Goal: Task Accomplishment & Management: Use online tool/utility

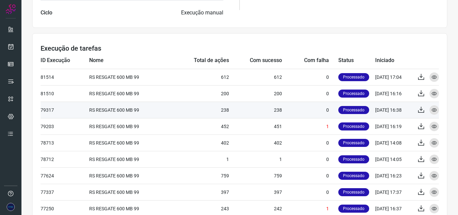
scroll to position [236, 0]
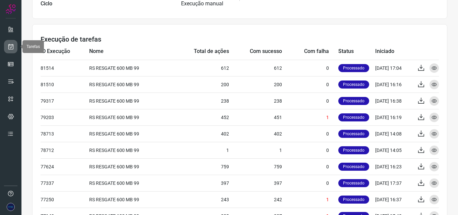
click at [11, 53] on link at bounding box center [10, 46] width 13 height 13
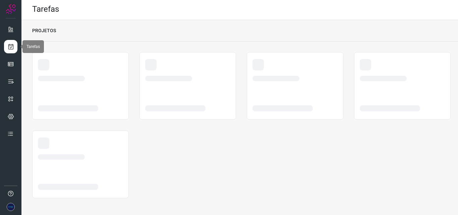
scroll to position [1, 0]
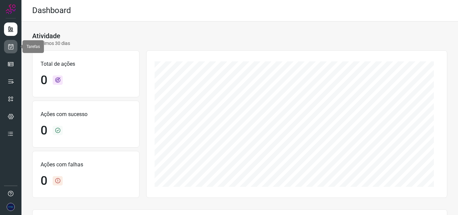
click at [12, 48] on icon at bounding box center [10, 46] width 7 height 7
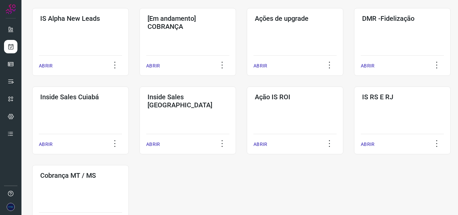
scroll to position [298, 0]
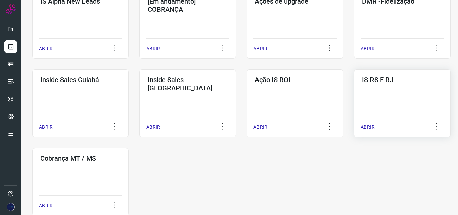
click at [368, 129] on p "ABRIR" at bounding box center [368, 127] width 14 height 7
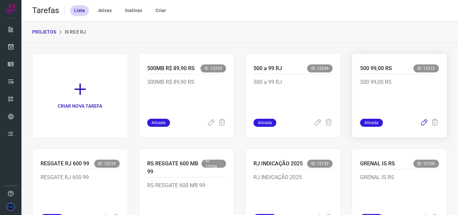
click at [420, 123] on icon at bounding box center [424, 123] width 8 height 8
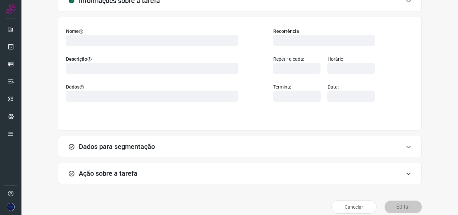
scroll to position [57, 0]
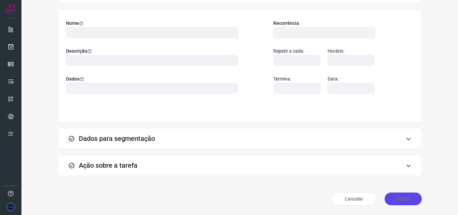
click at [395, 202] on button "Editar" at bounding box center [402, 198] width 37 height 13
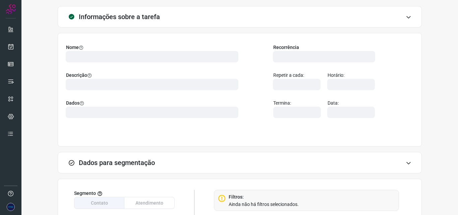
scroll to position [0, 0]
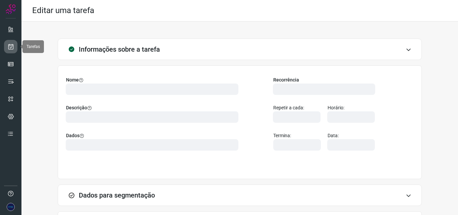
click at [8, 46] on icon at bounding box center [10, 46] width 7 height 7
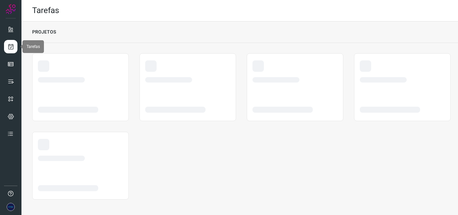
click at [13, 47] on icon at bounding box center [10, 46] width 7 height 7
click at [13, 46] on icon at bounding box center [10, 46] width 7 height 7
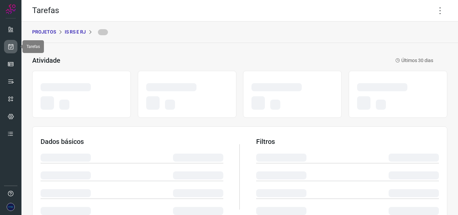
click at [13, 44] on icon at bounding box center [10, 46] width 7 height 7
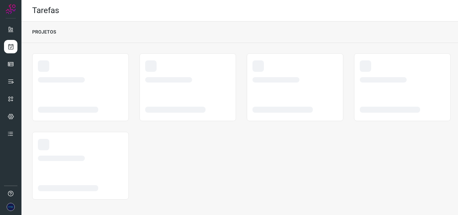
click at [272, 34] on div "PROJETOS" at bounding box center [239, 31] width 436 height 21
click at [278, 33] on div "PROJETOS" at bounding box center [239, 31] width 436 height 21
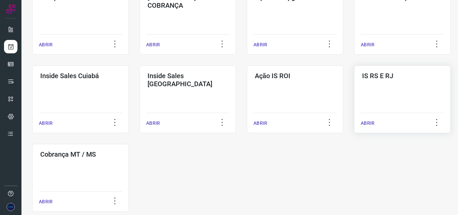
click at [129, 144] on div "IS RS E RJ ABRIR" at bounding box center [80, 178] width 97 height 68
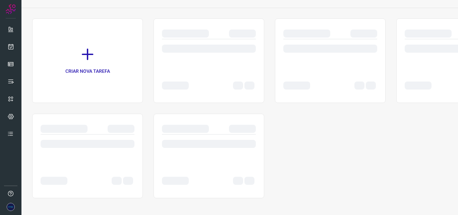
scroll to position [35, 0]
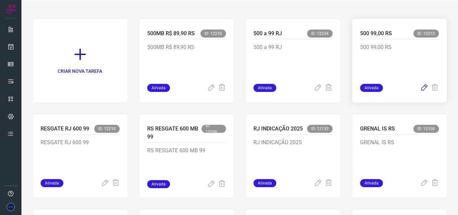
click at [420, 90] on icon at bounding box center [424, 88] width 8 height 8
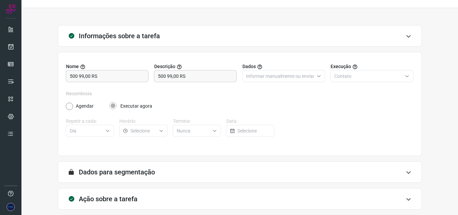
scroll to position [47, 0]
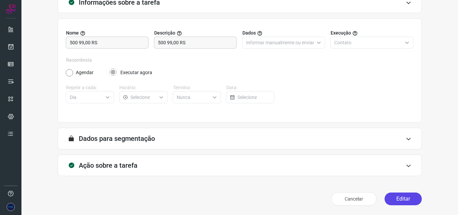
click at [408, 198] on button "Editar" at bounding box center [402, 198] width 37 height 13
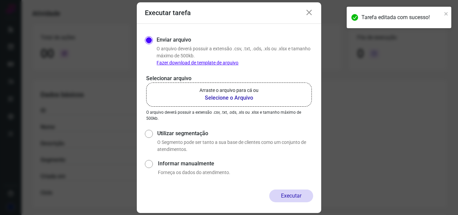
click at [247, 99] on b "Selecione o Arquivo" at bounding box center [228, 98] width 59 height 8
click at [0, 0] on input "Arraste o arquivo para cá ou Selecione o Arquivo" at bounding box center [0, 0] width 0 height 0
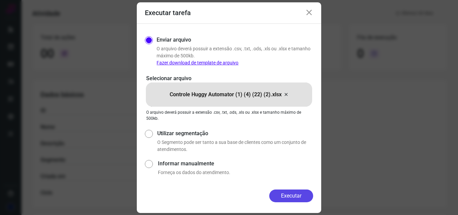
click at [291, 196] on button "Executar" at bounding box center [291, 195] width 44 height 13
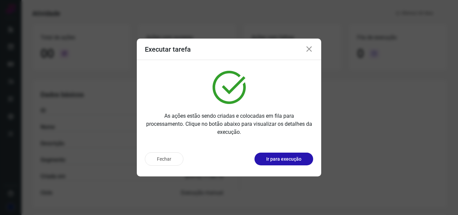
click at [307, 49] on icon at bounding box center [309, 49] width 8 height 8
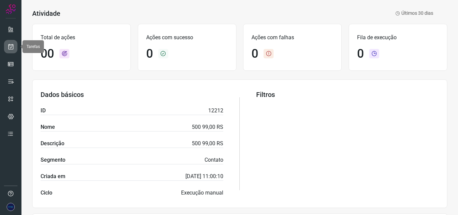
click at [13, 50] on icon at bounding box center [10, 46] width 7 height 7
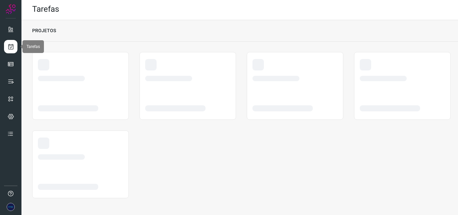
scroll to position [1, 0]
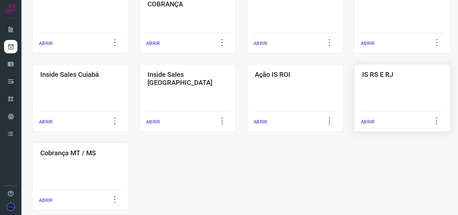
click at [129, 142] on div "IS RS E RJ ABRIR" at bounding box center [80, 176] width 97 height 68
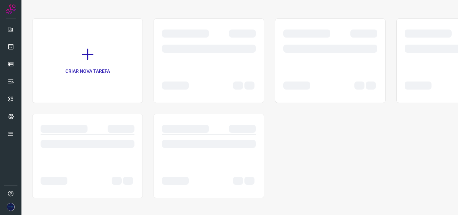
scroll to position [35, 0]
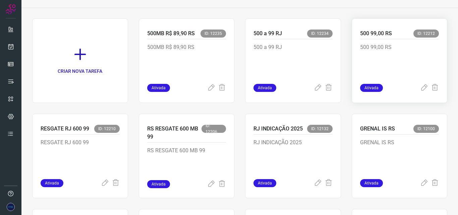
click at [386, 72] on p "500 99,00 RS" at bounding box center [399, 60] width 79 height 34
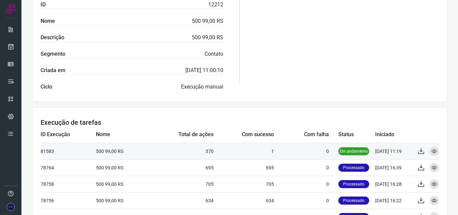
scroll to position [169, 0]
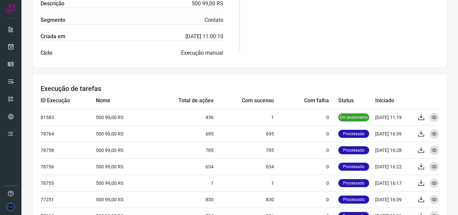
scroll to position [201, 0]
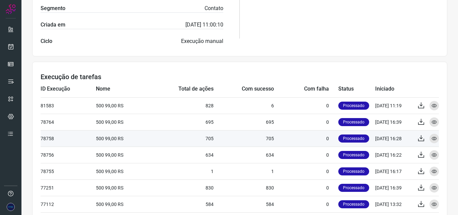
scroll to position [201, 0]
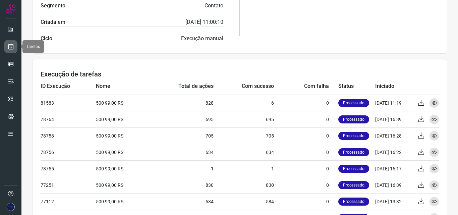
click at [13, 45] on icon at bounding box center [10, 46] width 7 height 7
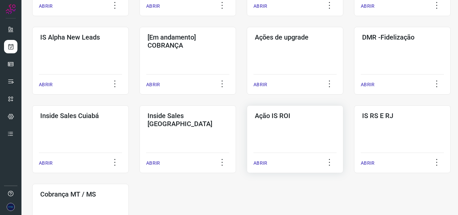
scroll to position [303, 0]
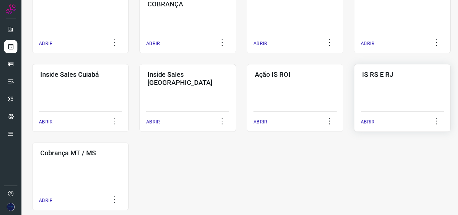
click at [129, 142] on div "IS RS E RJ ABRIR" at bounding box center [80, 176] width 97 height 68
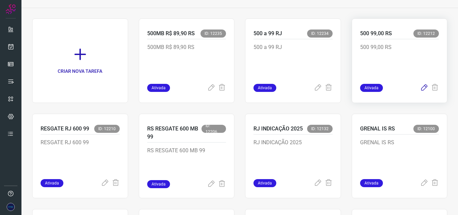
click at [420, 88] on icon at bounding box center [424, 88] width 8 height 8
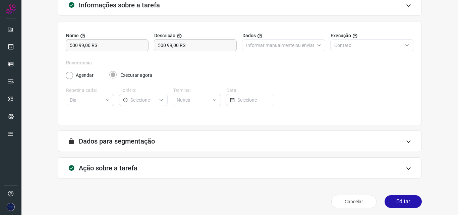
scroll to position [47, 0]
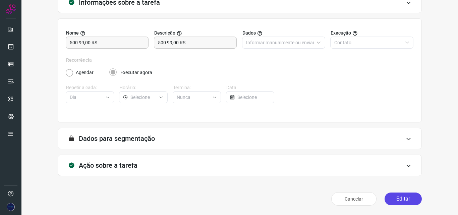
click at [391, 198] on button "Editar" at bounding box center [402, 198] width 37 height 13
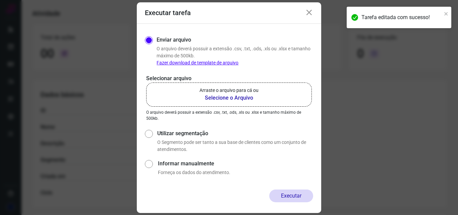
click at [239, 94] on b "Selecione o Arquivo" at bounding box center [228, 98] width 59 height 8
click at [0, 0] on input "Arraste o arquivo para cá ou Selecione o Arquivo" at bounding box center [0, 0] width 0 height 0
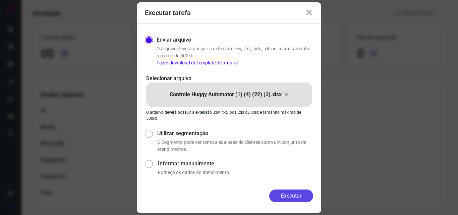
click at [291, 196] on button "Executar" at bounding box center [291, 195] width 44 height 13
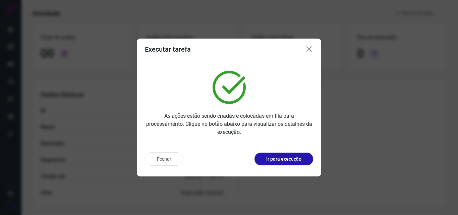
click at [308, 48] on icon at bounding box center [309, 49] width 8 height 8
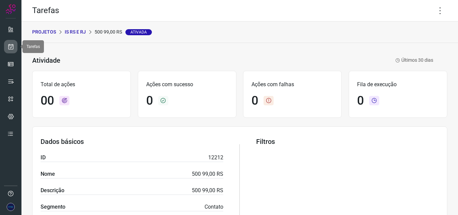
click at [13, 43] on icon at bounding box center [10, 46] width 7 height 7
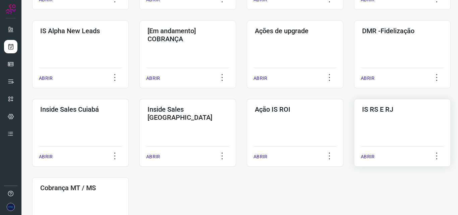
click at [129, 177] on div "IS RS E RJ ABRIR" at bounding box center [80, 211] width 97 height 68
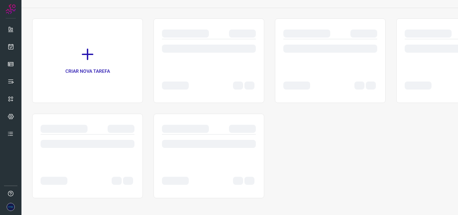
scroll to position [35, 0]
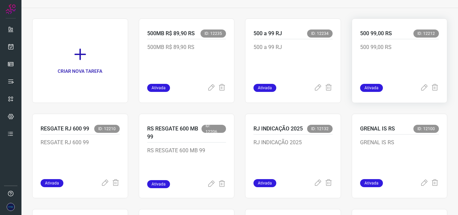
click at [409, 57] on p "500 99,00 RS" at bounding box center [399, 60] width 79 height 34
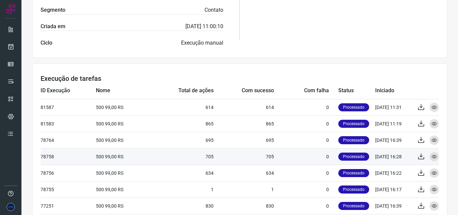
scroll to position [202, 0]
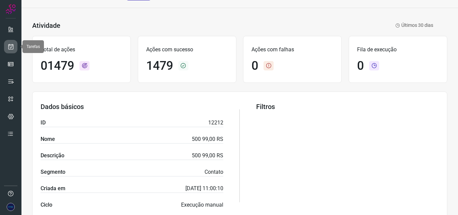
click at [10, 46] on icon at bounding box center [10, 46] width 7 height 7
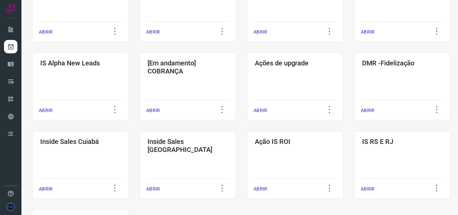
scroll to position [303, 0]
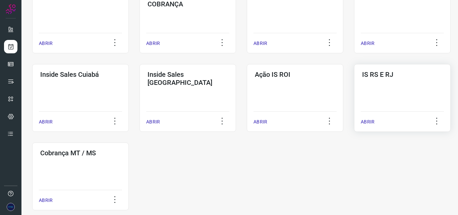
click at [381, 115] on div "ABRIR" at bounding box center [402, 119] width 83 height 17
click at [366, 120] on p "ABRIR" at bounding box center [368, 121] width 14 height 7
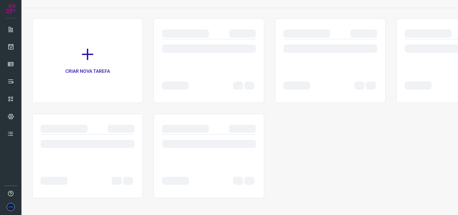
scroll to position [35, 0]
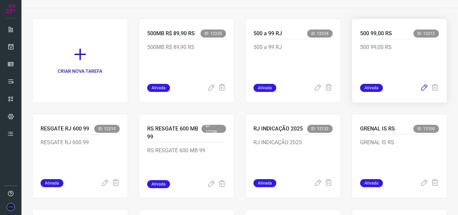
click at [420, 86] on icon at bounding box center [424, 88] width 8 height 8
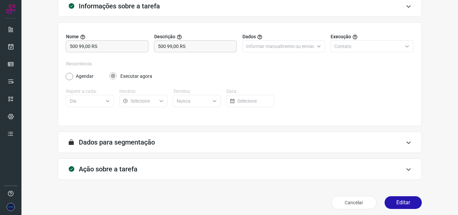
scroll to position [47, 0]
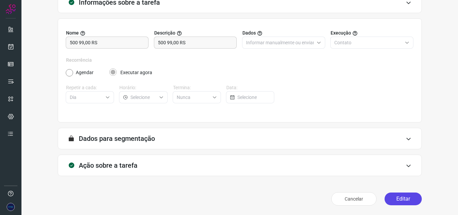
click at [393, 197] on button "Editar" at bounding box center [402, 198] width 37 height 13
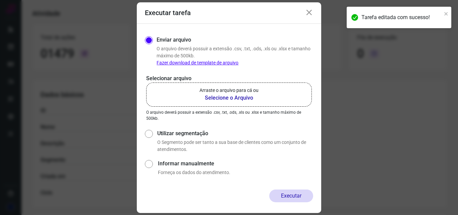
click at [235, 97] on b "Selecione o Arquivo" at bounding box center [228, 98] width 59 height 8
click at [0, 0] on input "Arraste o arquivo para cá ou Selecione o Arquivo" at bounding box center [0, 0] width 0 height 0
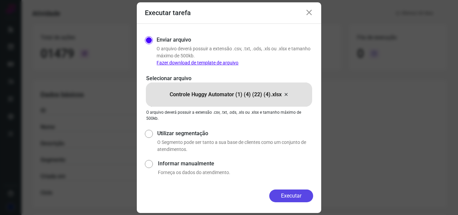
click at [283, 196] on button "Executar" at bounding box center [291, 195] width 44 height 13
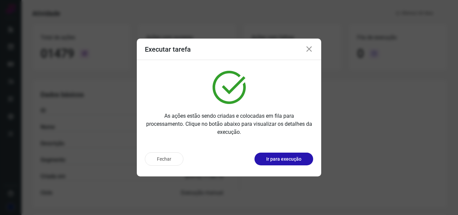
click at [306, 46] on icon at bounding box center [309, 49] width 8 height 8
